Goal: Task Accomplishment & Management: Manage account settings

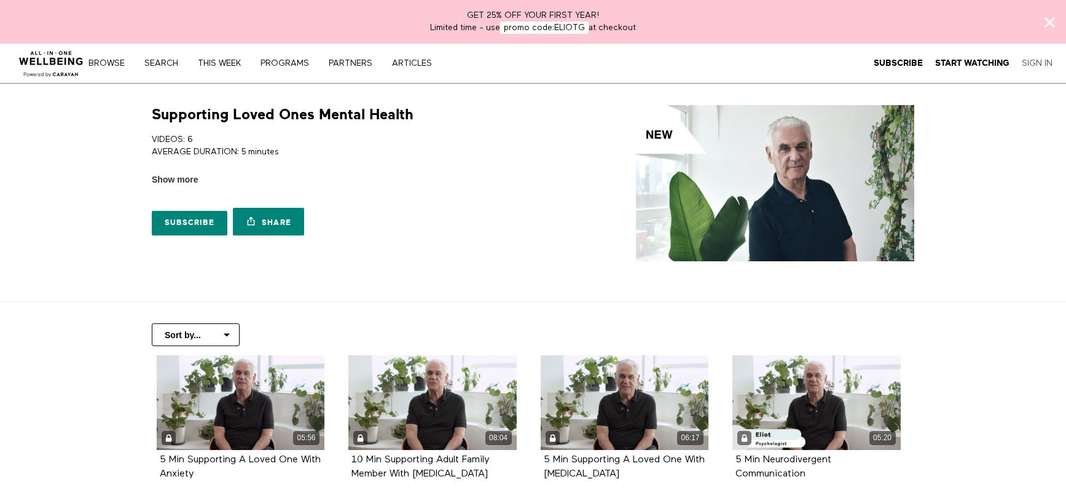
click at [1038, 65] on link "Sign In" at bounding box center [1037, 63] width 31 height 11
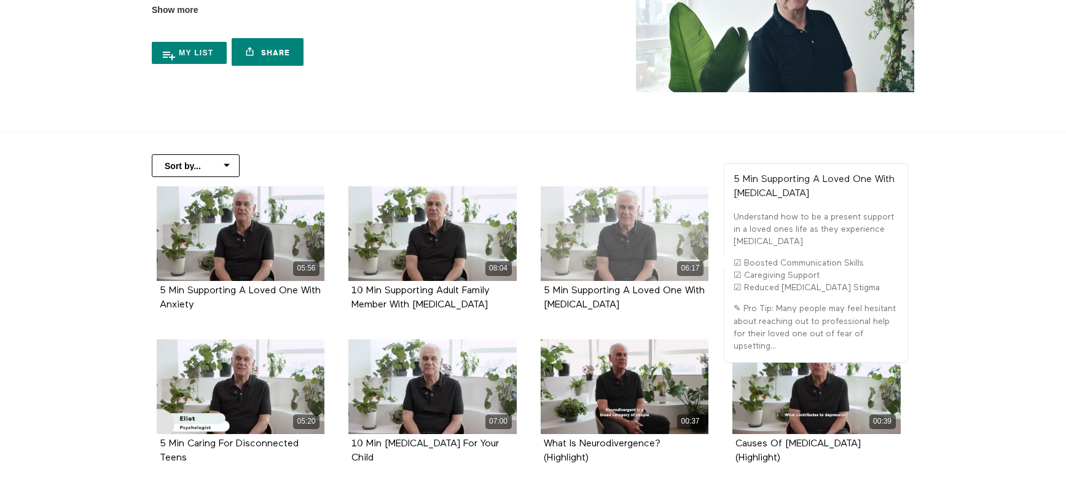
scroll to position [167, 0]
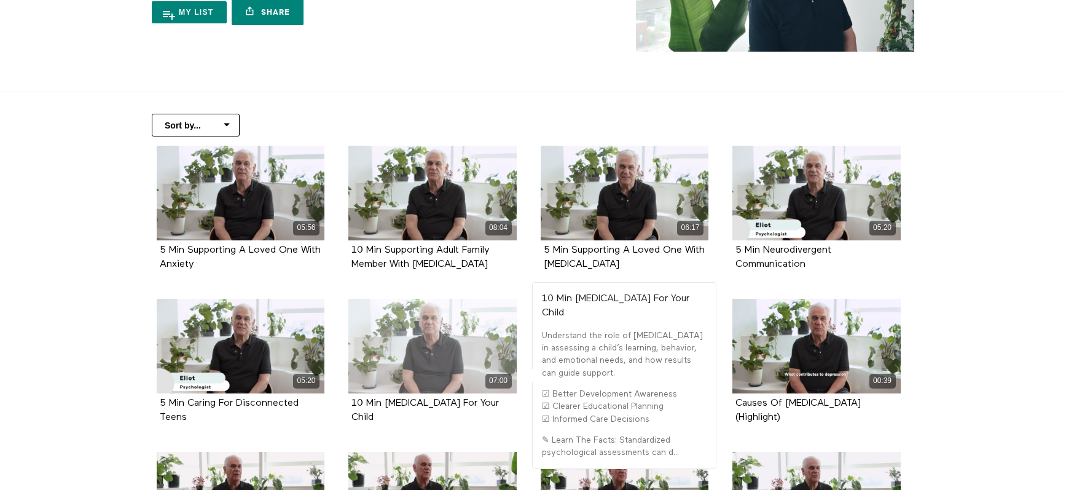
click at [423, 364] on div "07:00" at bounding box center [432, 346] width 168 height 95
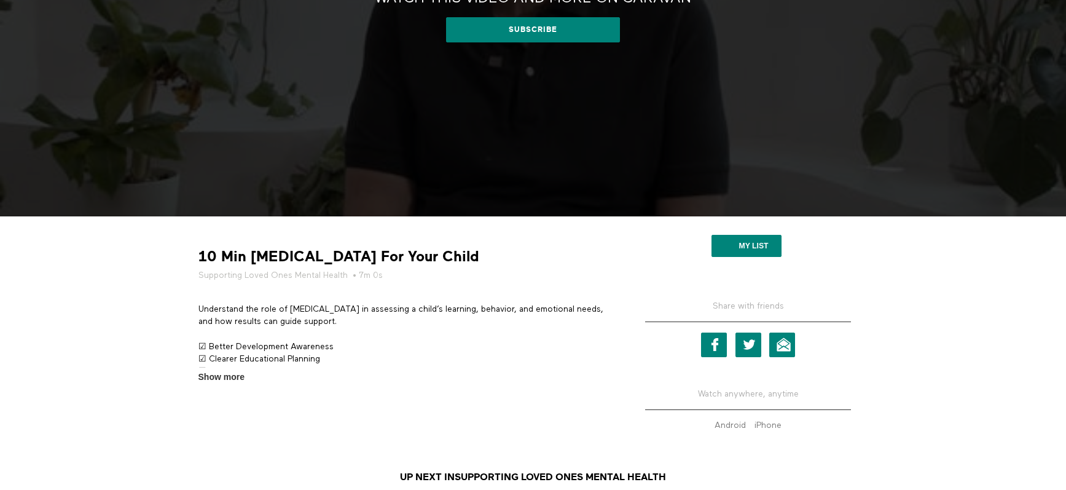
scroll to position [217, 0]
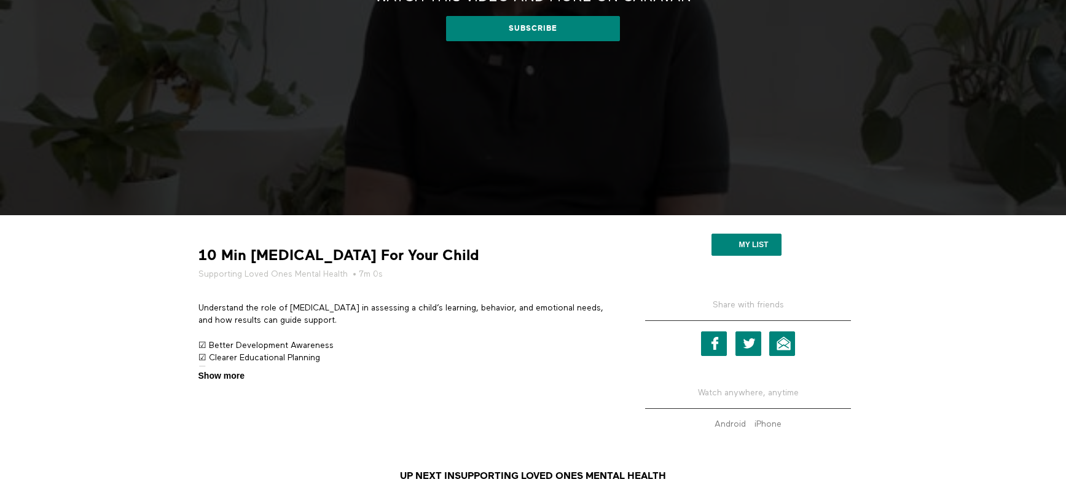
click at [228, 377] on span "Show more" at bounding box center [221, 375] width 46 height 13
click at [0, 0] on input "Show more Show less" at bounding box center [0, 0] width 0 height 0
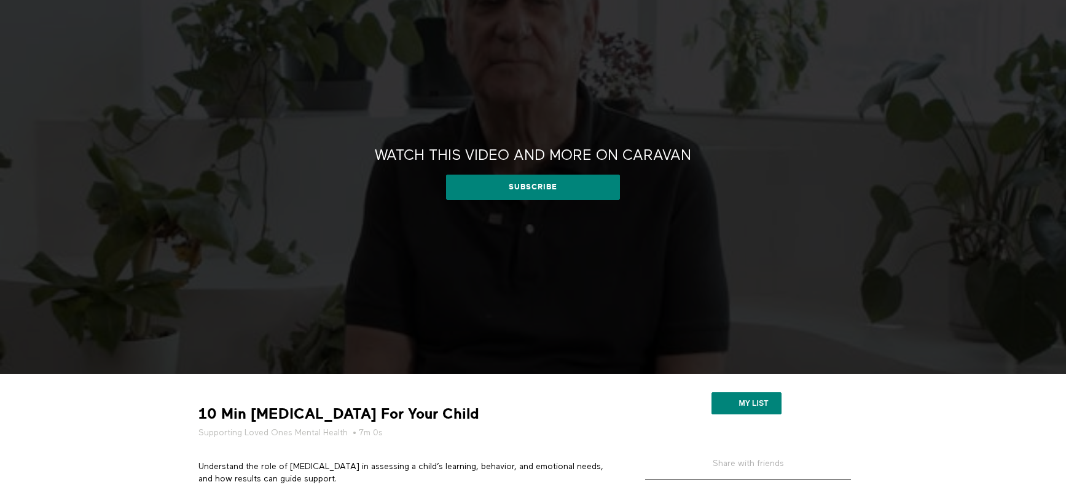
scroll to position [0, 0]
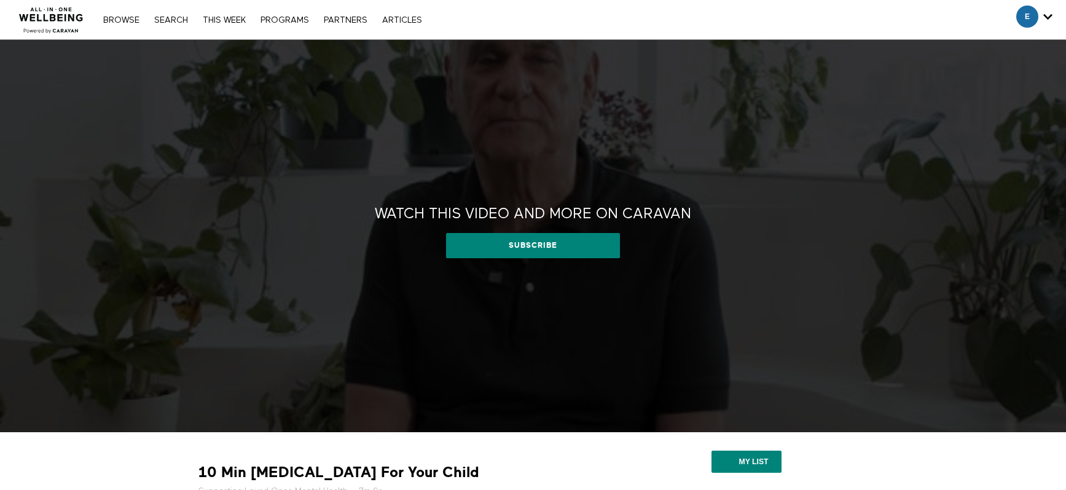
click at [852, 264] on div "Watch this video and more on CARAVAN Watch this video and more on CARAVAN Subsc…" at bounding box center [533, 236] width 1066 height 392
click at [245, 16] on link "THIS WEEK" at bounding box center [224, 20] width 55 height 9
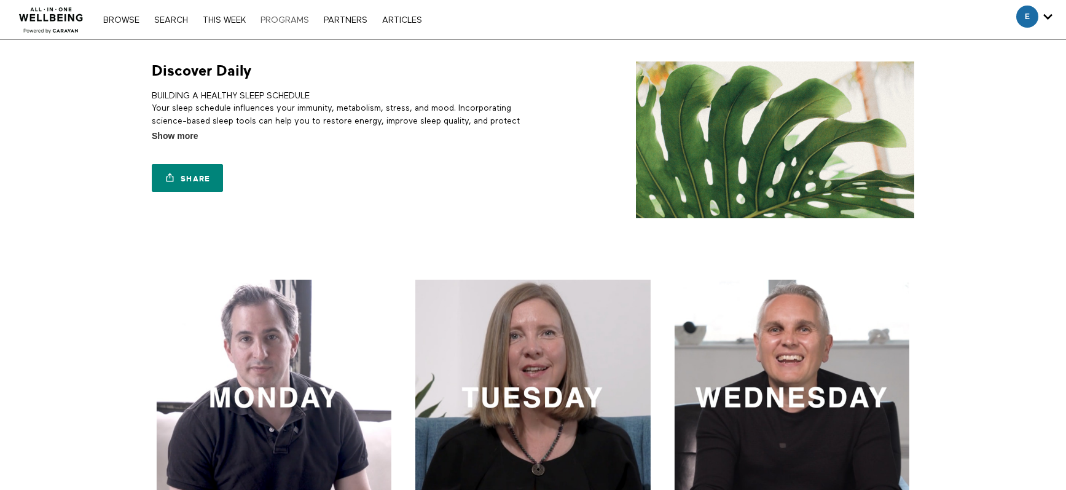
click at [275, 22] on link "PROGRAMS" at bounding box center [284, 20] width 61 height 9
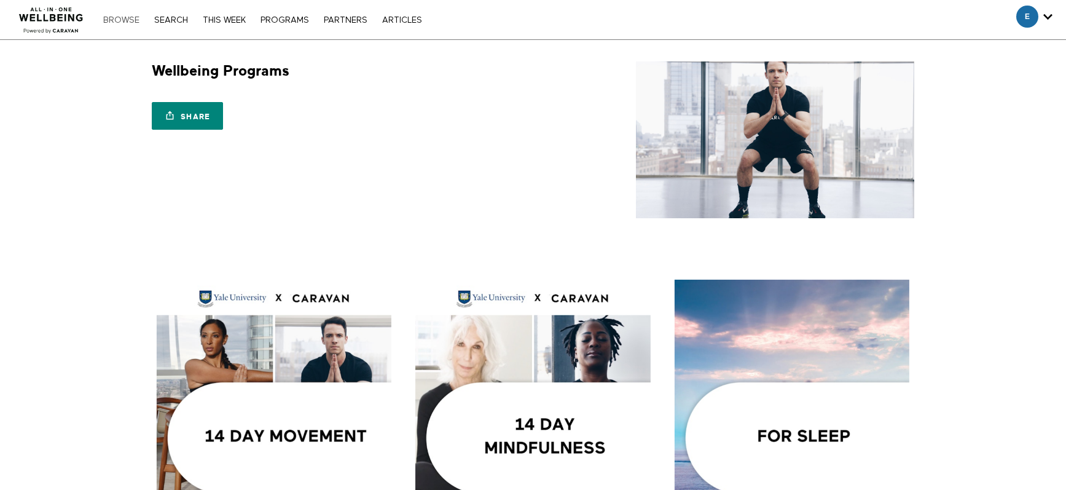
click at [113, 17] on link "Browse" at bounding box center [121, 20] width 49 height 9
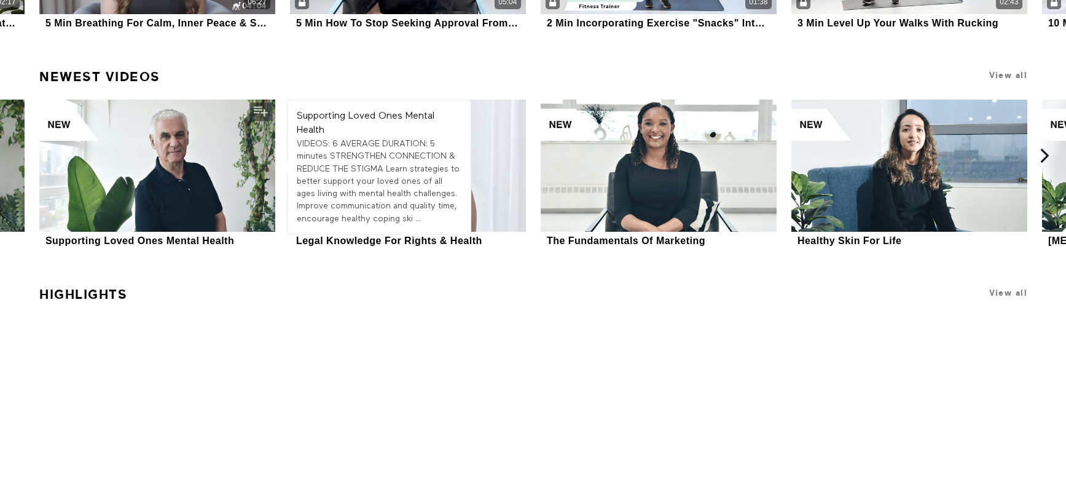
scroll to position [2397, 0]
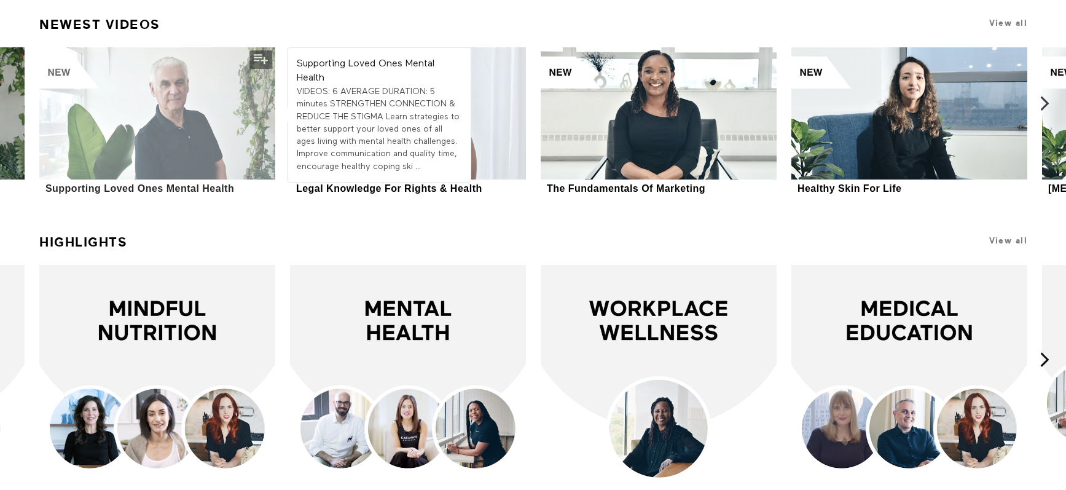
click at [181, 96] on div at bounding box center [157, 113] width 236 height 133
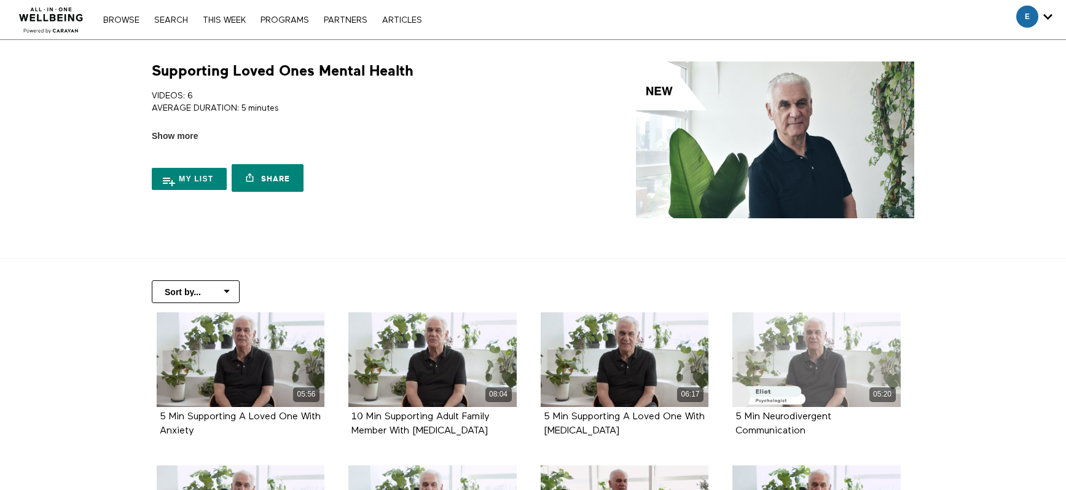
click at [818, 369] on div "05:20" at bounding box center [817, 359] width 168 height 95
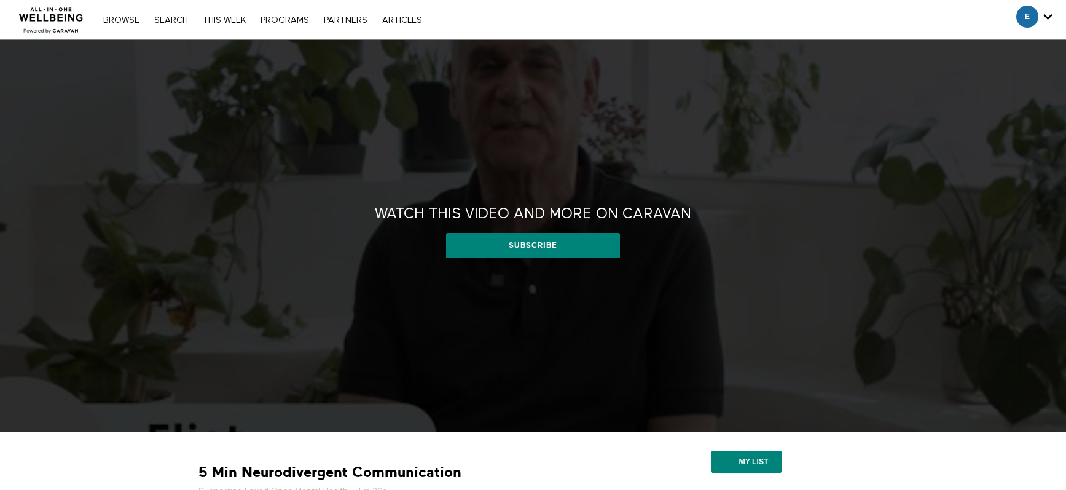
click at [667, 308] on div "Watch this video and more on CARAVAN Watch this video and more on CARAVAN Subsc…" at bounding box center [533, 236] width 1066 height 392
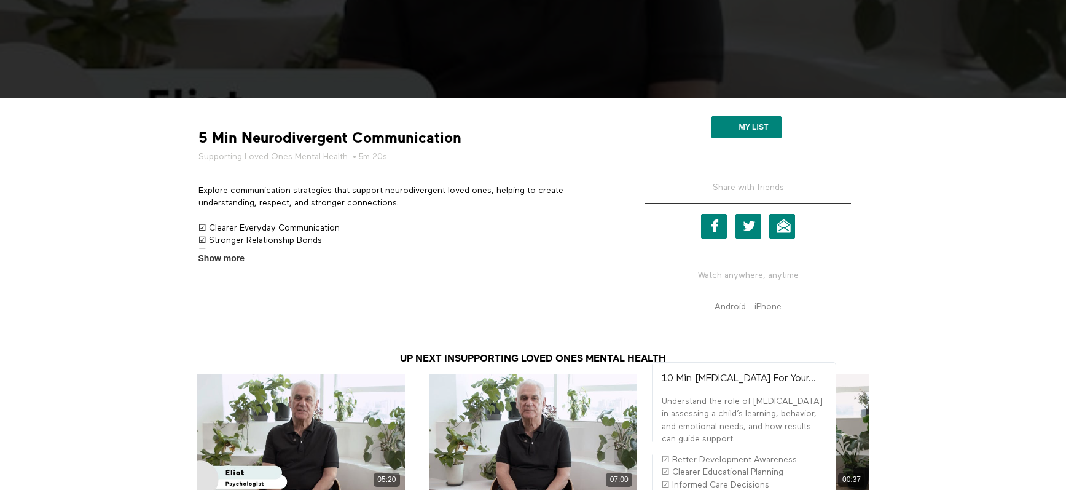
scroll to position [279, 0]
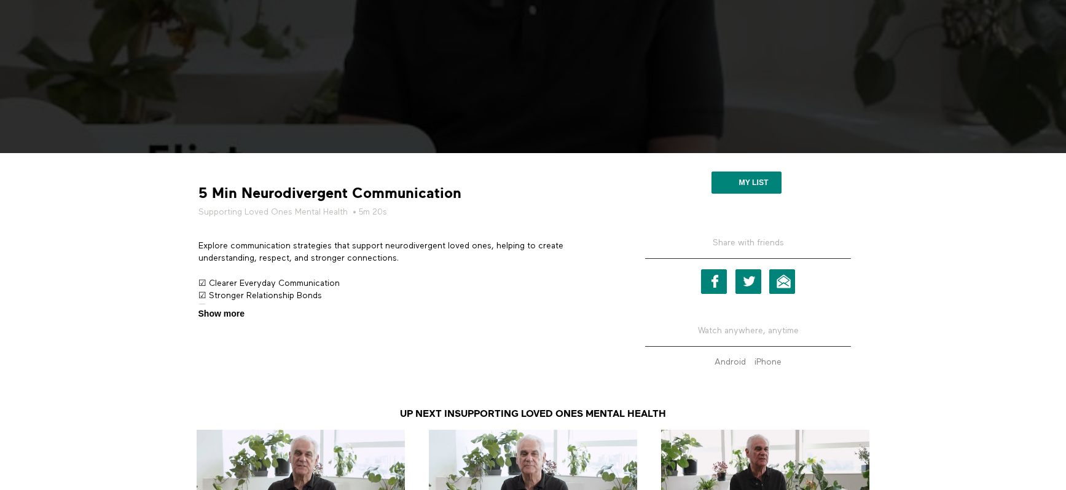
click at [224, 310] on span "Show more" at bounding box center [221, 313] width 46 height 13
click at [0, 0] on input "Show more Show less" at bounding box center [0, 0] width 0 height 0
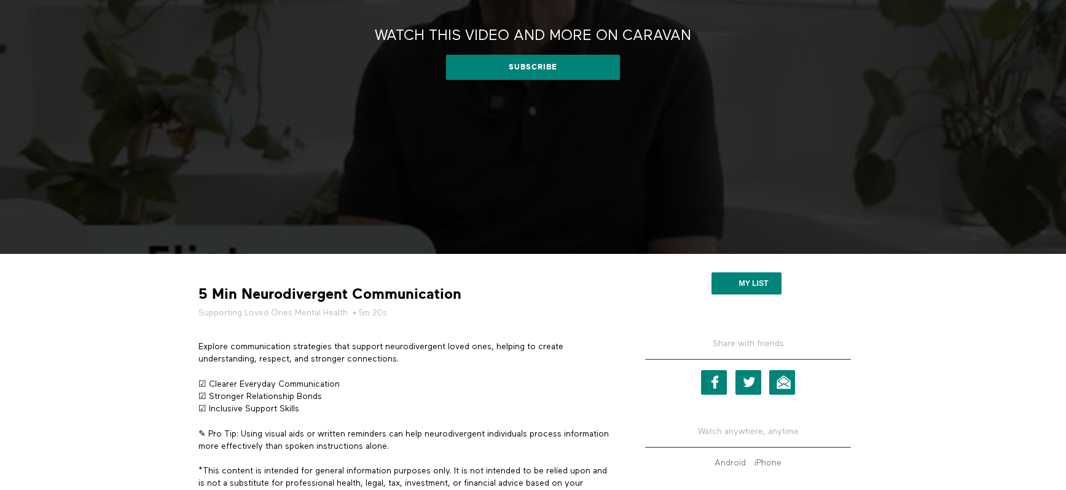
scroll to position [0, 0]
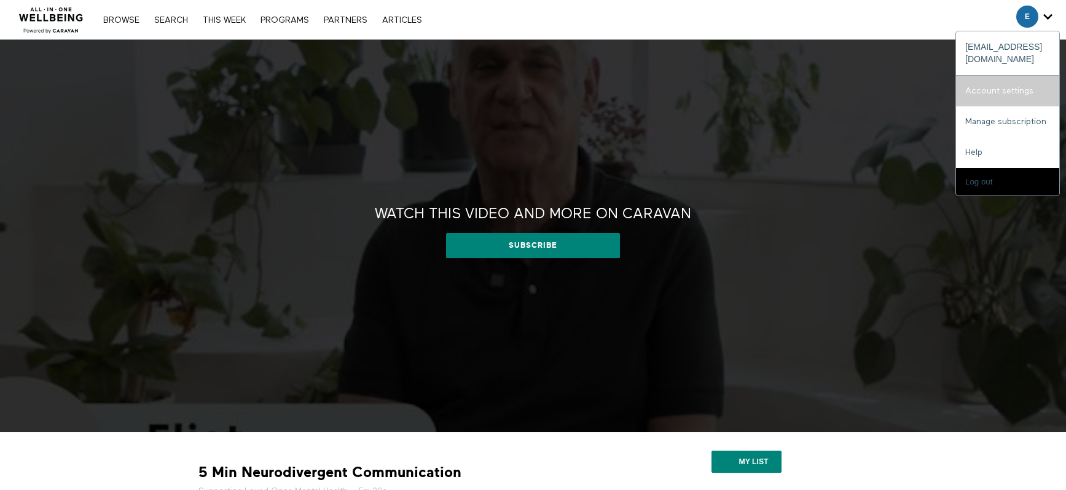
click at [1019, 77] on link "Account settings" at bounding box center [1007, 91] width 103 height 31
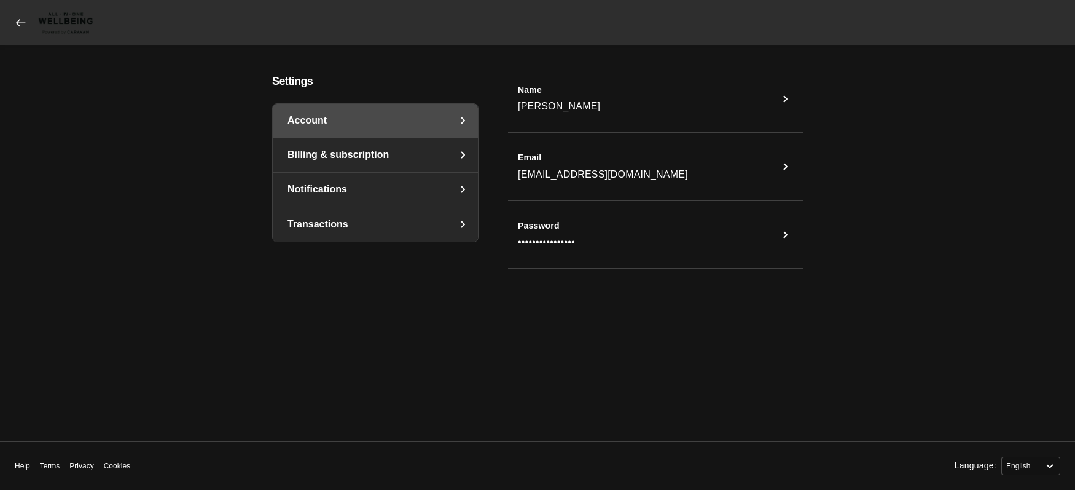
select select "en"
click at [346, 155] on link "Billing & subscription" at bounding box center [375, 155] width 205 height 34
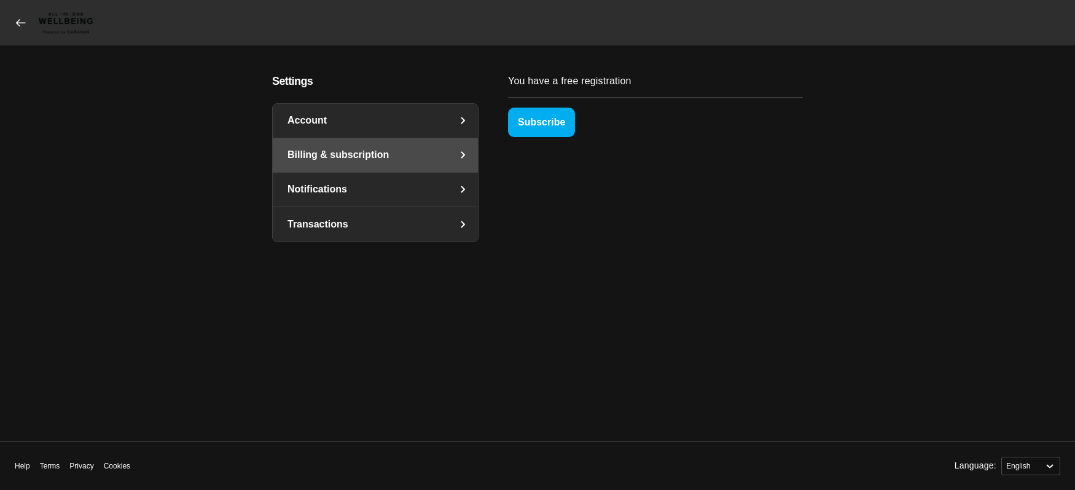
click at [342, 192] on link "Notifications" at bounding box center [375, 190] width 205 height 34
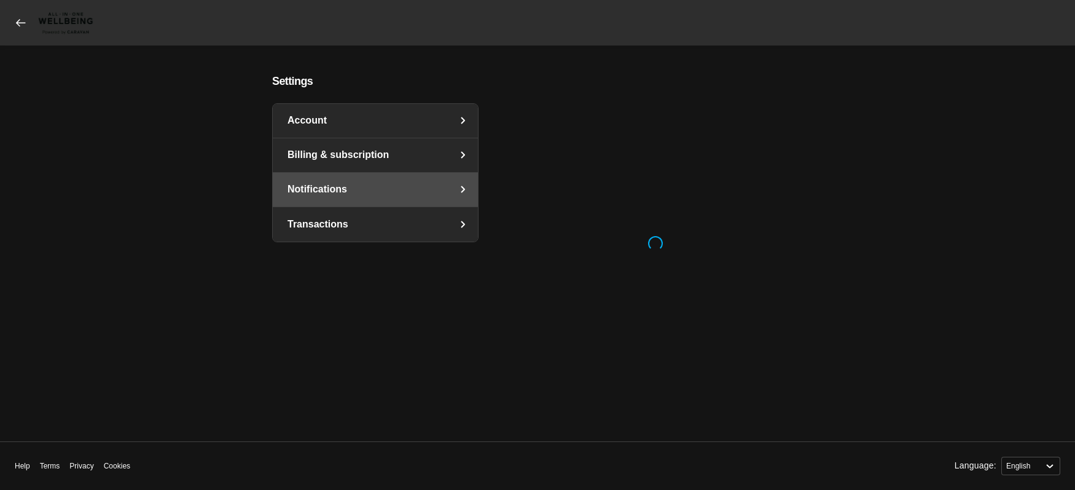
select select "en"
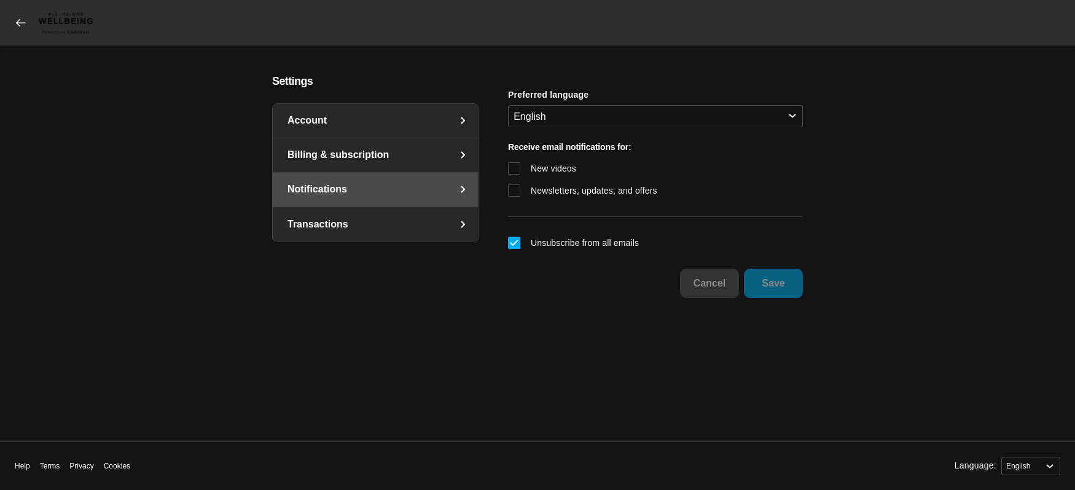
click at [338, 220] on link "Transactions" at bounding box center [375, 224] width 205 height 34
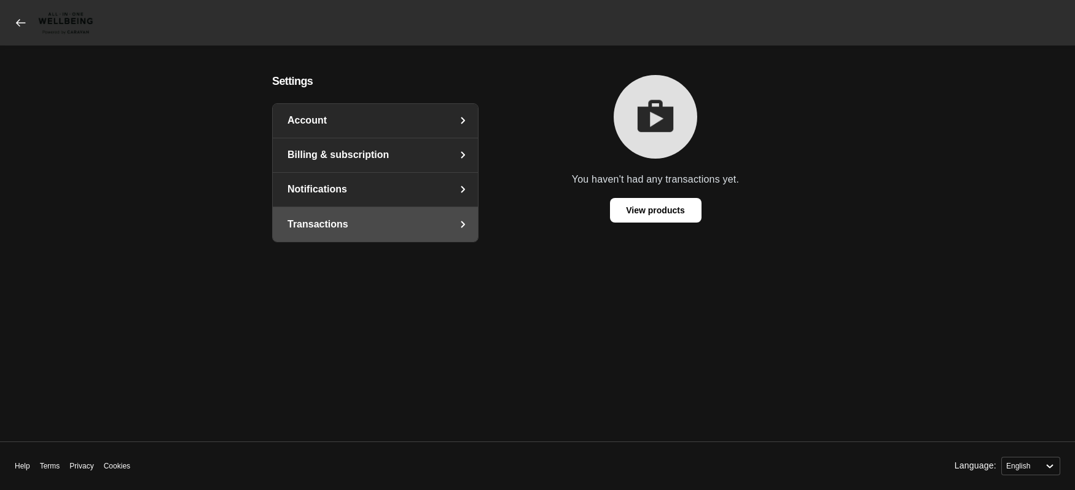
click at [829, 131] on main "Settings Account Billing & subscription Notifications Transactions You haven't …" at bounding box center [537, 243] width 977 height 337
